Goal: Task Accomplishment & Management: Use online tool/utility

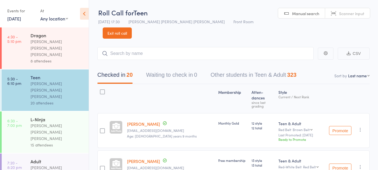
click at [21, 17] on link "18 Sep, 2024" at bounding box center [14, 18] width 14 height 6
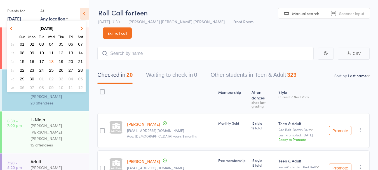
click at [81, 29] on icon "button" at bounding box center [81, 28] width 4 height 4
click at [80, 29] on icon "button" at bounding box center [81, 28] width 4 height 4
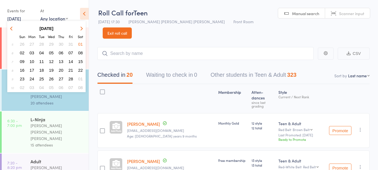
click at [81, 29] on icon "button" at bounding box center [81, 28] width 4 height 4
click at [81, 30] on icon "button" at bounding box center [81, 28] width 4 height 4
click at [81, 29] on icon "button" at bounding box center [81, 28] width 4 height 4
click at [80, 29] on icon "button" at bounding box center [81, 28] width 4 height 4
click at [81, 29] on icon "button" at bounding box center [81, 28] width 4 height 4
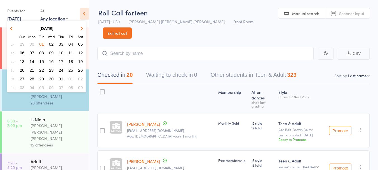
click at [80, 30] on icon "button" at bounding box center [81, 28] width 4 height 4
click at [42, 60] on span "12" at bounding box center [41, 61] width 5 height 5
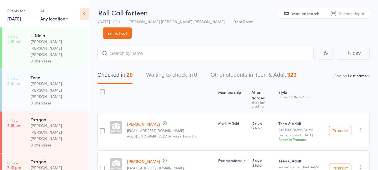
click at [54, 58] on div "0 attendees" at bounding box center [56, 61] width 53 height 6
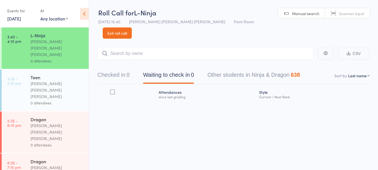
click at [20, 17] on link "12 Aug, 2025" at bounding box center [14, 18] width 14 height 6
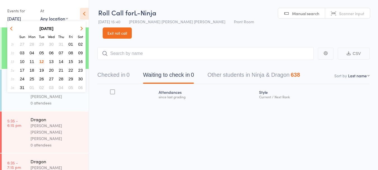
click at [41, 53] on span "05" at bounding box center [41, 52] width 5 height 5
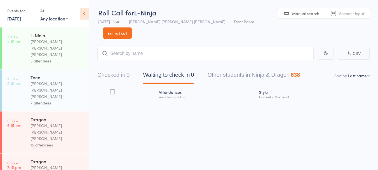
click at [49, 41] on div "[PERSON_NAME] [PERSON_NAME] [PERSON_NAME]" at bounding box center [56, 47] width 53 height 19
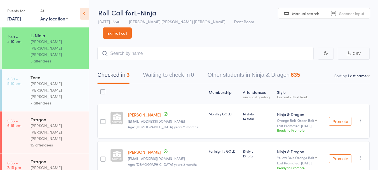
click at [19, 16] on link "5 Aug, 2025" at bounding box center [14, 18] width 14 height 6
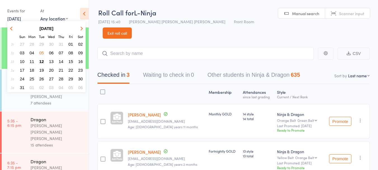
click at [42, 62] on span "12" at bounding box center [41, 61] width 5 height 5
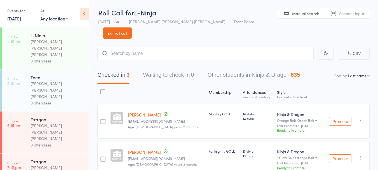
click at [55, 58] on div "0 attendees" at bounding box center [56, 61] width 53 height 6
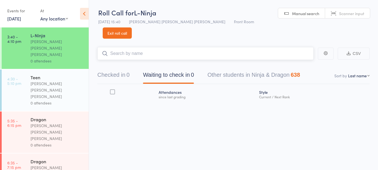
click at [135, 47] on input "search" at bounding box center [205, 53] width 216 height 13
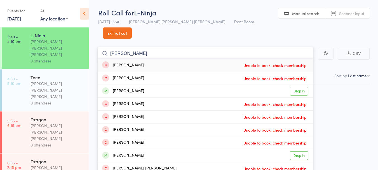
type input "aaron"
click at [146, 85] on div "Aaron Pandey Drop in" at bounding box center [206, 91] width 216 height 13
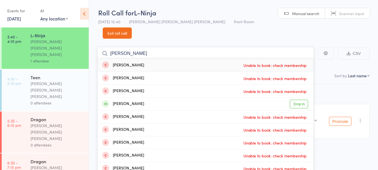
type input "henry"
click at [157, 98] on div "Henry Wright Drop in" at bounding box center [206, 104] width 216 height 13
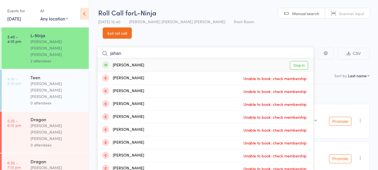
type input "jahan"
click at [147, 59] on div "Jahan Yawari Drop in" at bounding box center [206, 65] width 216 height 13
type input "nathaniel"
click at [299, 61] on link "Drop in" at bounding box center [299, 65] width 18 height 9
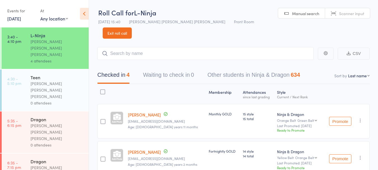
click at [132, 27] on link "Exit roll call" at bounding box center [117, 32] width 29 height 11
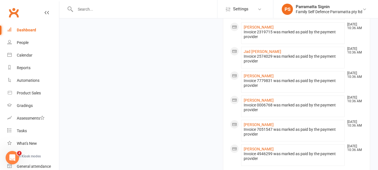
scroll to position [592, 0]
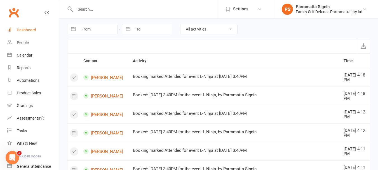
click at [24, 32] on div "Dashboard" at bounding box center [26, 30] width 19 height 4
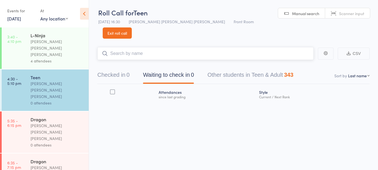
scroll to position [0, 0]
click at [128, 69] on button "Checked in 0" at bounding box center [113, 76] width 32 height 15
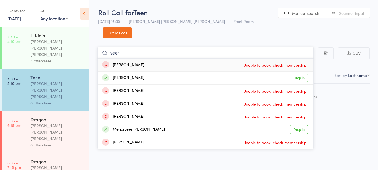
type input "veer"
click at [297, 125] on link "Drop in" at bounding box center [299, 129] width 18 height 9
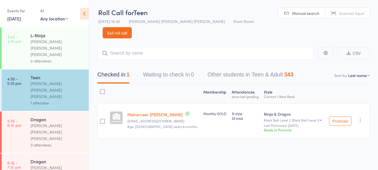
click at [42, 58] on div "4 attendees" at bounding box center [56, 61] width 53 height 6
click at [39, 42] on div "[PERSON_NAME] [PERSON_NAME] [PERSON_NAME]" at bounding box center [56, 47] width 53 height 19
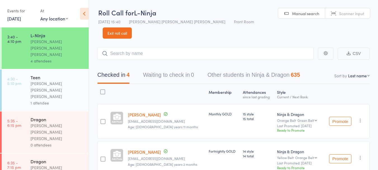
click at [43, 80] on div "[PERSON_NAME] [PERSON_NAME] [PERSON_NAME]" at bounding box center [56, 89] width 53 height 19
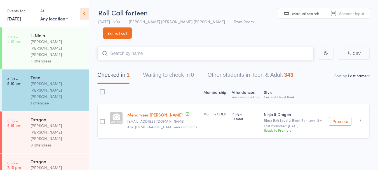
click at [171, 47] on input "search" at bounding box center [205, 53] width 216 height 13
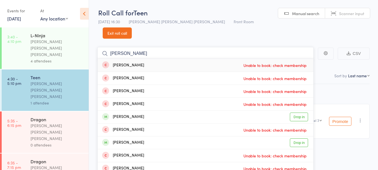
type input "sophia"
click at [146, 110] on div "Sophia Jabbour Drop in" at bounding box center [206, 116] width 216 height 13
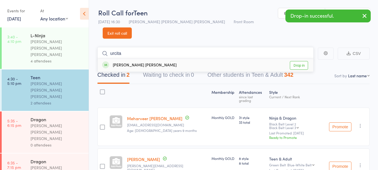
type input "urcita"
click at [162, 59] on div "Urshita Basu Mallik Drop in" at bounding box center [206, 65] width 216 height 13
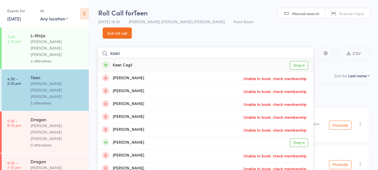
type input "kaan"
click at [164, 59] on div "Kaan Cagil Drop in" at bounding box center [206, 65] width 216 height 13
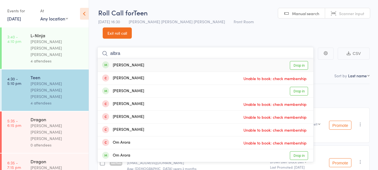
type input "albra"
click at [143, 59] on div "Albraa Alghamdi Drop in" at bounding box center [206, 65] width 216 height 13
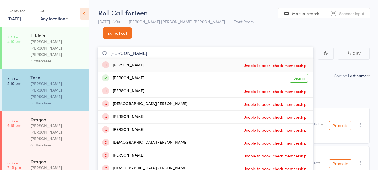
type input "sebastian d"
click at [129, 75] on div "Sabastian Dsouza" at bounding box center [123, 78] width 42 height 6
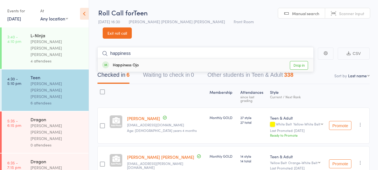
type input "happiness"
click at [116, 62] on div "Happiness Ojo" at bounding box center [120, 65] width 37 height 6
